Goal: Task Accomplishment & Management: Complete application form

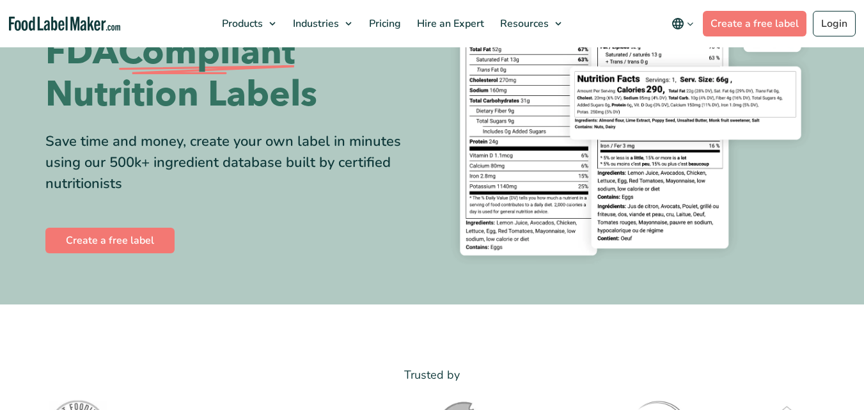
scroll to position [192, 0]
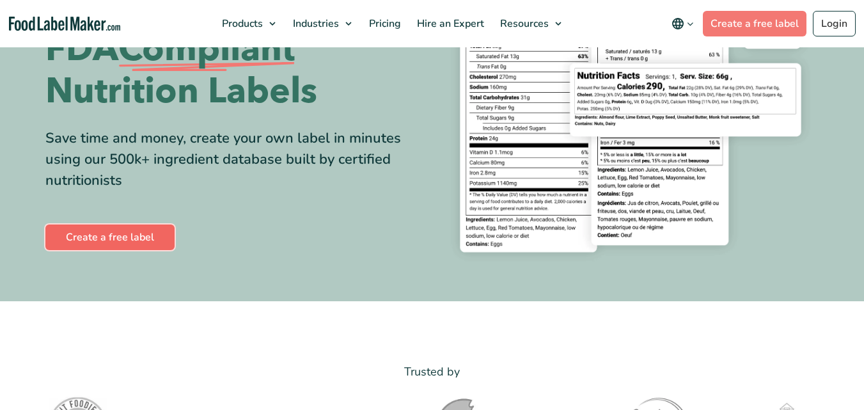
click at [149, 230] on link "Create a free label" at bounding box center [109, 238] width 129 height 26
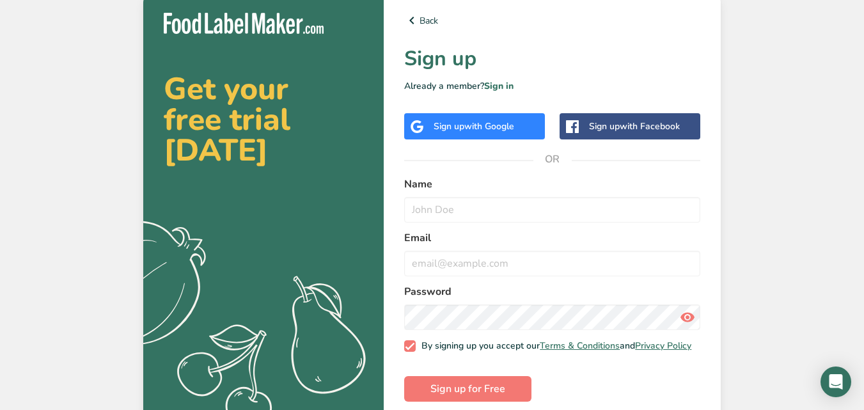
click at [468, 129] on span "with Google" at bounding box center [490, 126] width 50 height 12
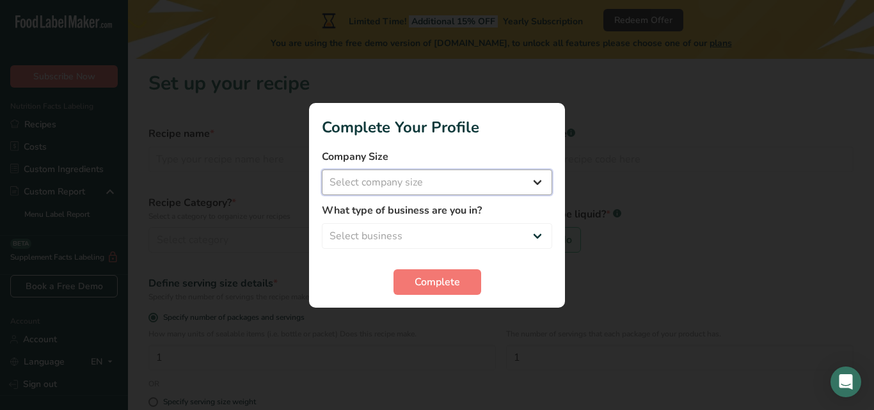
click at [479, 183] on select "Select company size Fewer than 10 Employees 10 to 50 Employees 51 to 500 Employ…" at bounding box center [437, 183] width 230 height 26
select select "1"
click at [322, 170] on select "Select company size Fewer than 10 Employees 10 to 50 Employees 51 to 500 Employ…" at bounding box center [437, 183] width 230 height 26
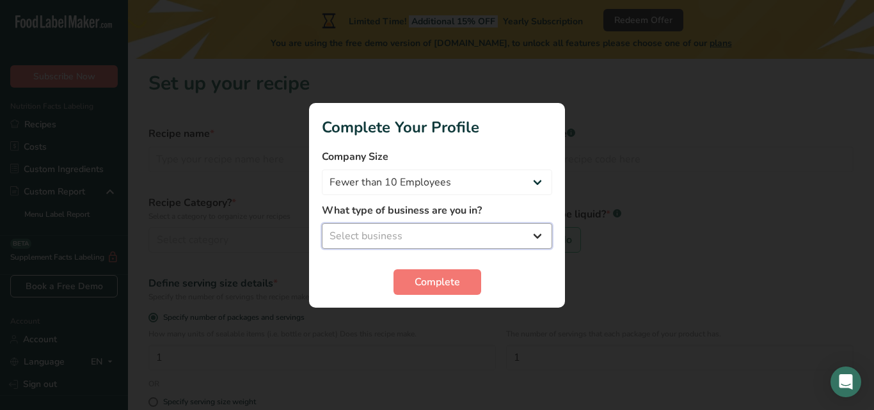
click at [523, 237] on select "Select business Packaged Food Manufacturer Restaurant & Cafe Bakery Meal Plans …" at bounding box center [437, 236] width 230 height 26
select select "1"
click at [322, 223] on select "Select business Packaged Food Manufacturer Restaurant & Cafe Bakery Meal Plans …" at bounding box center [437, 236] width 230 height 26
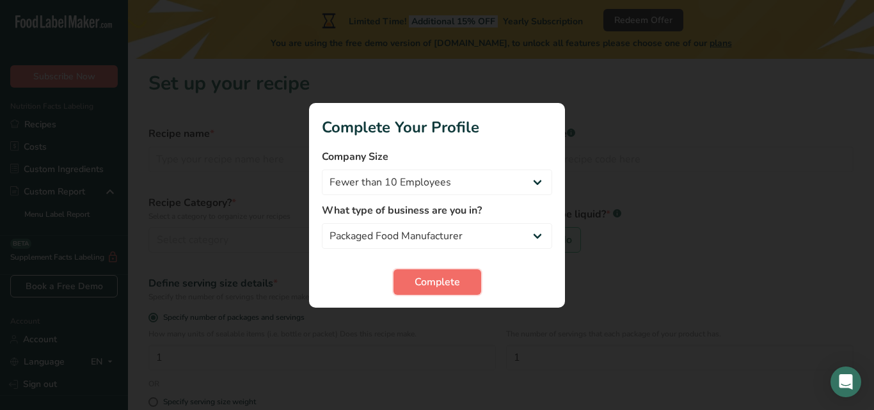
click at [440, 285] on span "Complete" at bounding box center [437, 282] width 45 height 15
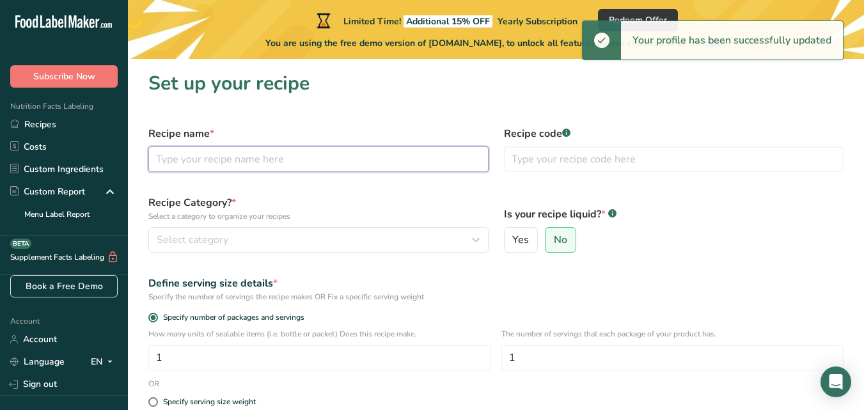
click at [266, 160] on input "text" at bounding box center [318, 160] width 340 height 26
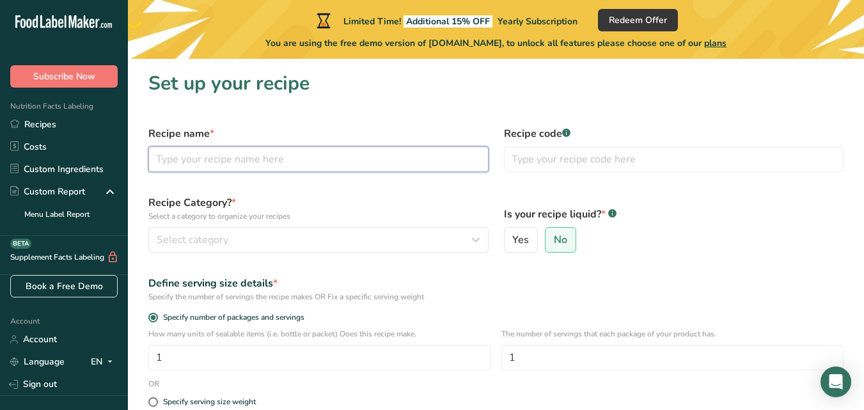
click at [276, 163] on input "text" at bounding box center [318, 160] width 340 height 26
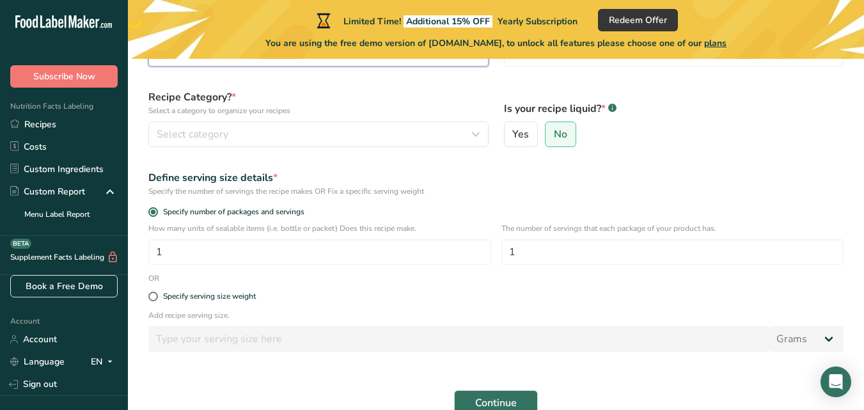
scroll to position [128, 0]
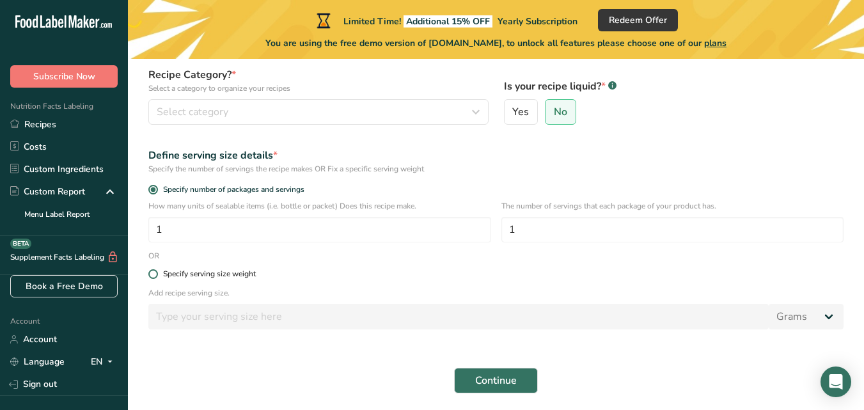
click at [174, 276] on div "Specify serving size weight" at bounding box center [209, 274] width 93 height 10
click at [157, 276] on input "Specify serving size weight" at bounding box center [152, 274] width 8 height 8
radio input "true"
radio input "false"
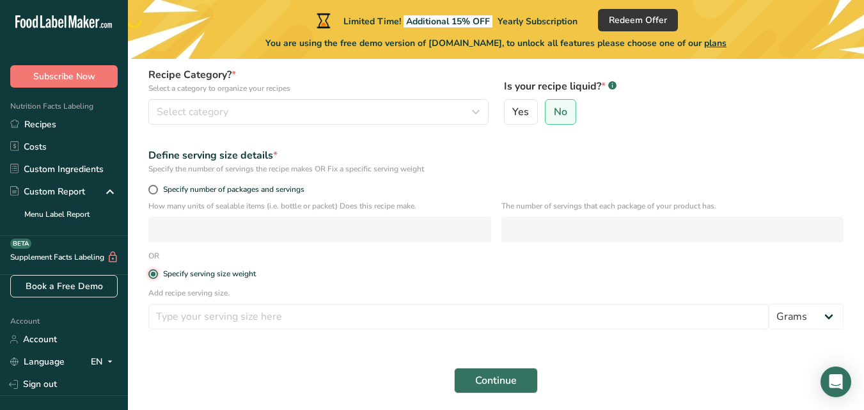
scroll to position [173, 0]
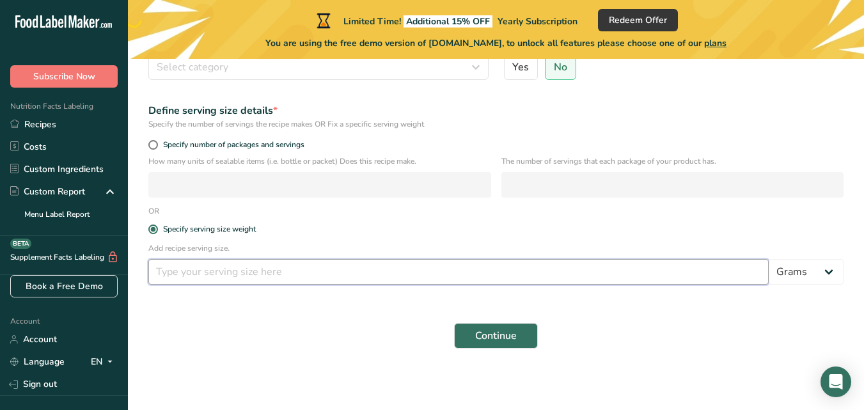
click at [201, 277] on input "number" at bounding box center [458, 272] width 621 height 26
type input "5"
click at [795, 274] on select "Grams kg mg mcg lb oz l mL fl oz tbsp tsp cup qt gallon" at bounding box center [806, 272] width 75 height 26
select select "5"
click at [769, 259] on select "Grams kg mg mcg lb oz l mL fl oz tbsp tsp cup qt gallon" at bounding box center [806, 272] width 75 height 26
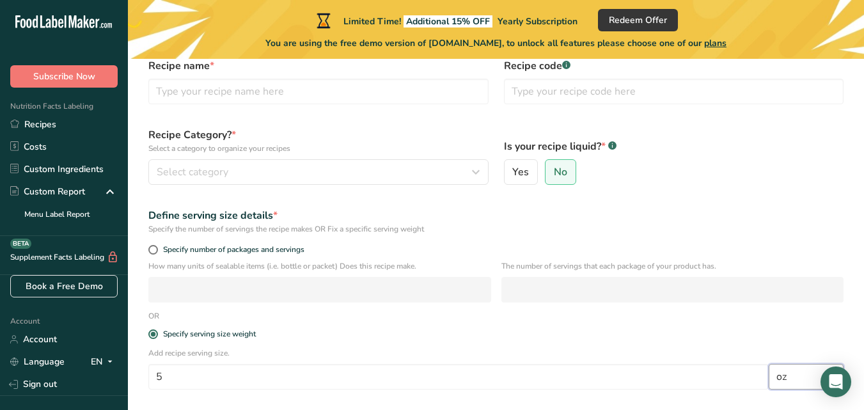
scroll to position [45, 0]
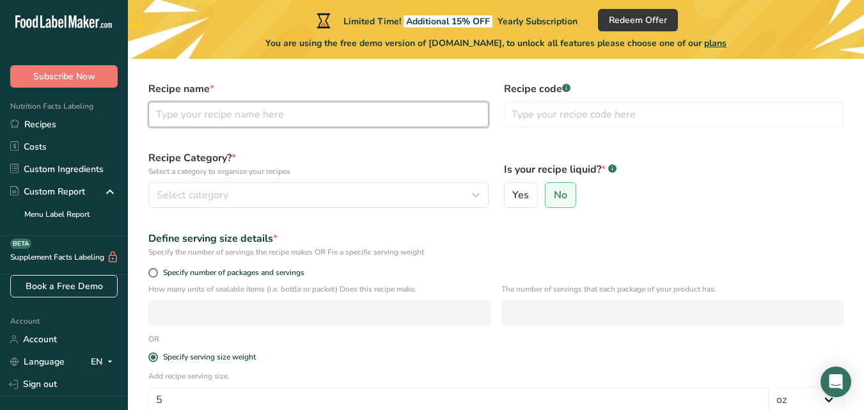
click at [210, 116] on input "text" at bounding box center [318, 115] width 340 height 26
type input "BeefCake"
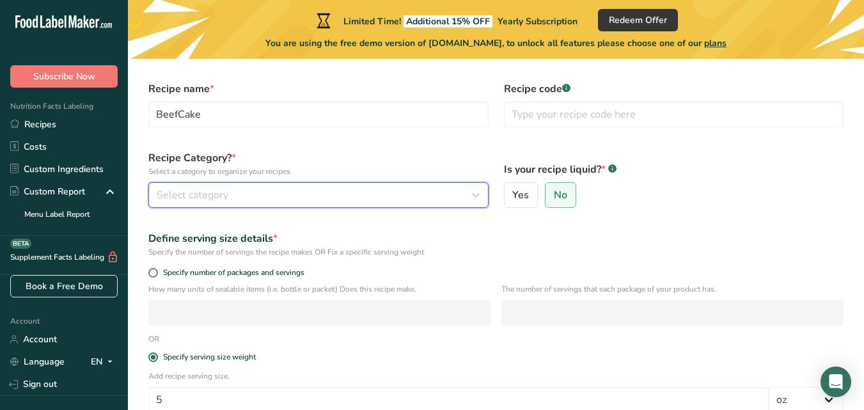
click at [479, 189] on icon "button" at bounding box center [475, 195] width 15 height 23
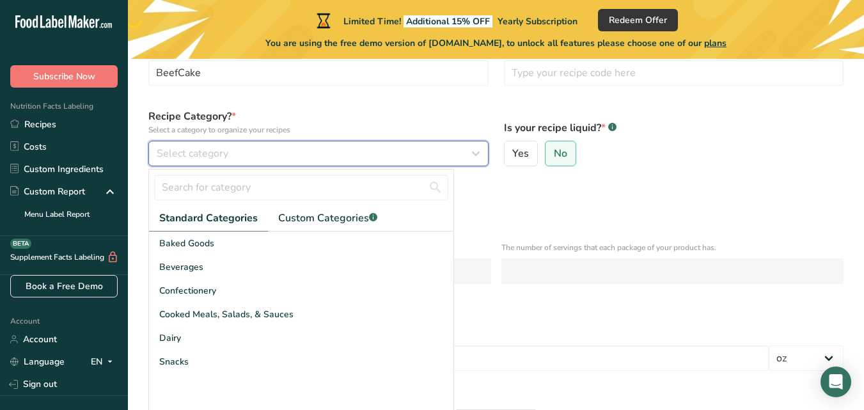
scroll to position [109, 0]
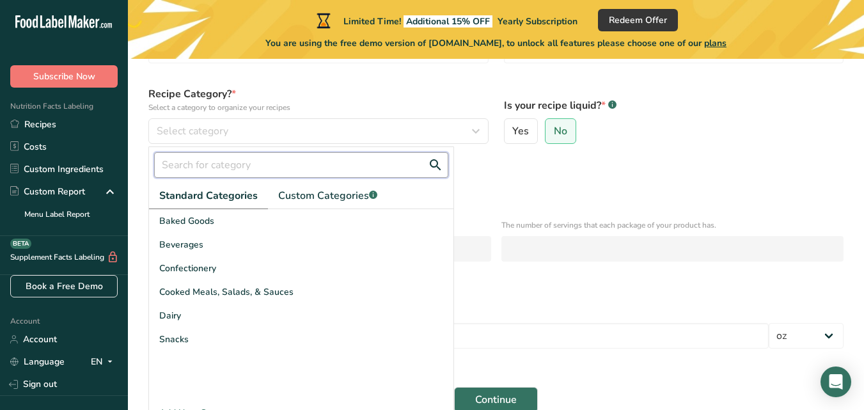
click at [217, 165] on input "text" at bounding box center [301, 165] width 294 height 26
paste input "Seasonings & Spices"
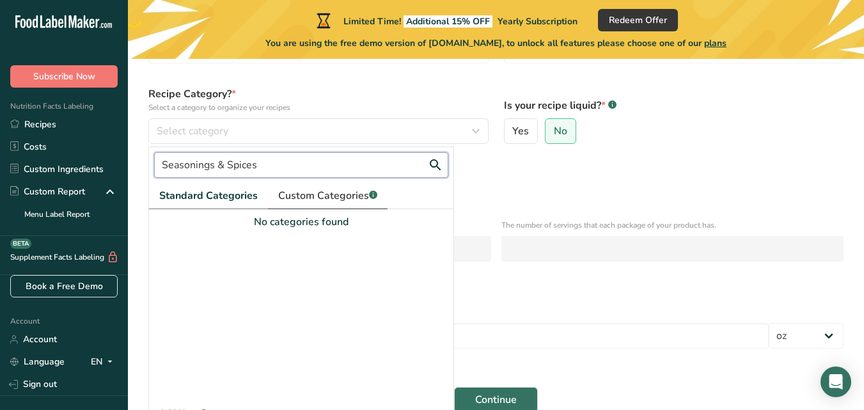
type input "Seasonings & Spices"
click at [330, 201] on span "Custom Categories .a-a{fill:#347362;}.b-a{fill:#fff;}" at bounding box center [327, 195] width 99 height 15
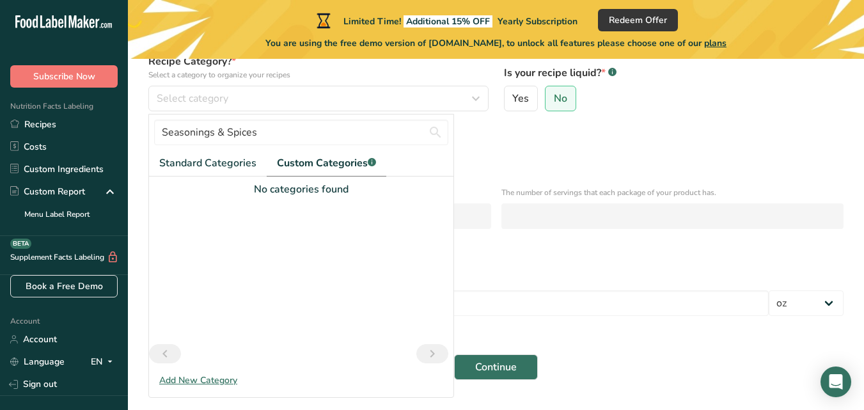
scroll to position [173, 0]
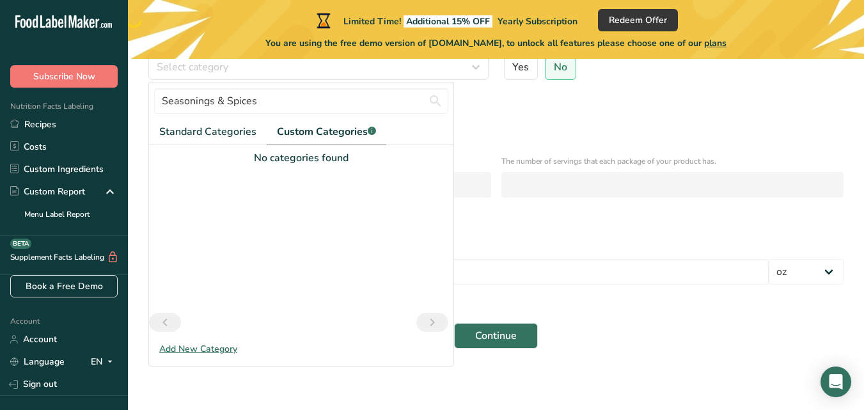
click at [211, 340] on div "Seasonings & Spices Standard Categories Custom Categories .a-a{fill:#347362;}.b…" at bounding box center [301, 219] width 305 height 273
click at [211, 351] on div "Add New Category" at bounding box center [301, 348] width 305 height 13
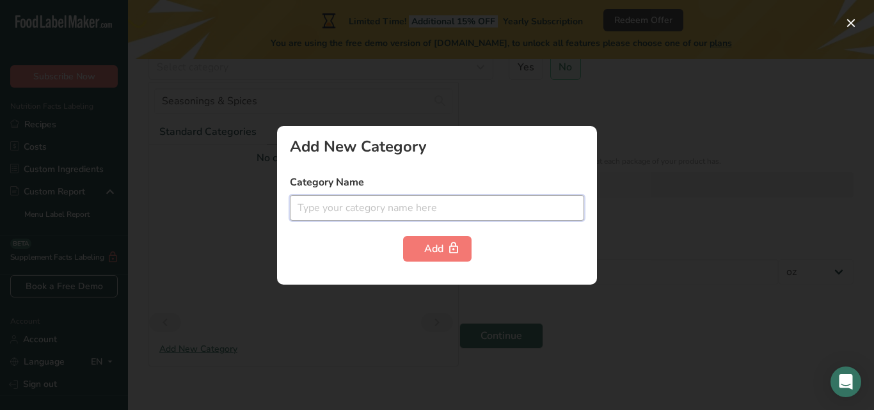
click at [342, 212] on input "text" at bounding box center [437, 208] width 294 height 26
paste input "Seasonings & Spices"
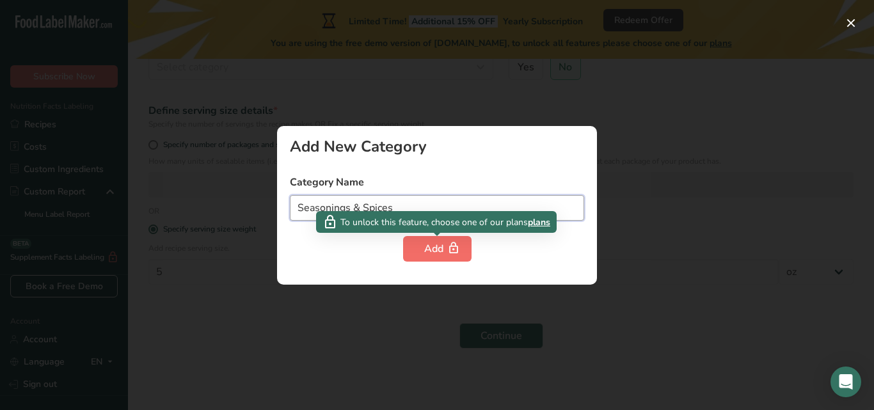
type input "Seasonings & Spices"
click at [430, 250] on div "Add" at bounding box center [437, 248] width 26 height 15
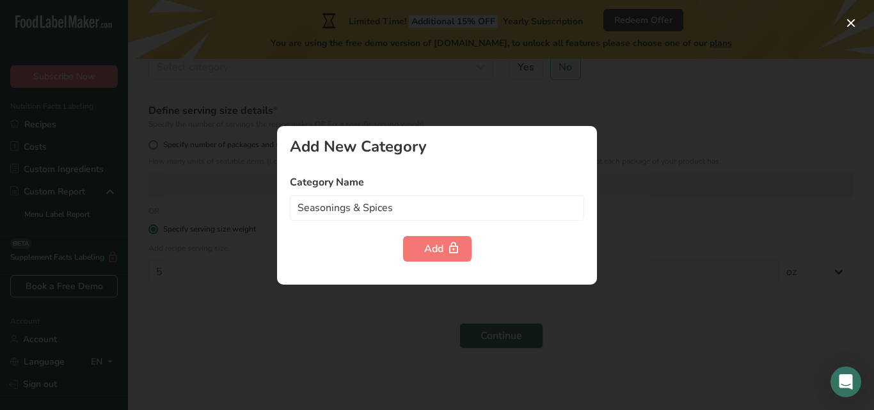
click at [432, 95] on div at bounding box center [437, 205] width 874 height 410
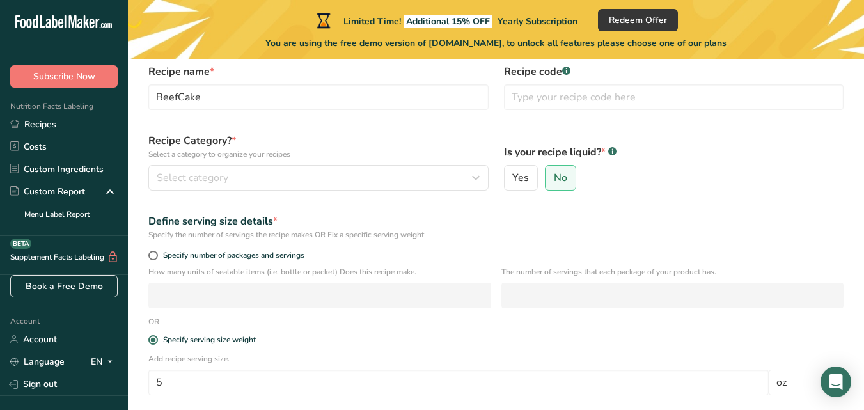
scroll to position [0, 0]
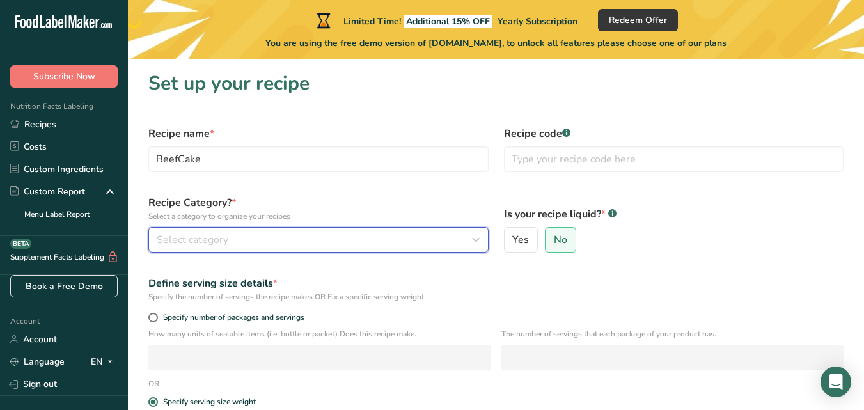
click at [239, 232] on div "Select category" at bounding box center [315, 239] width 316 height 15
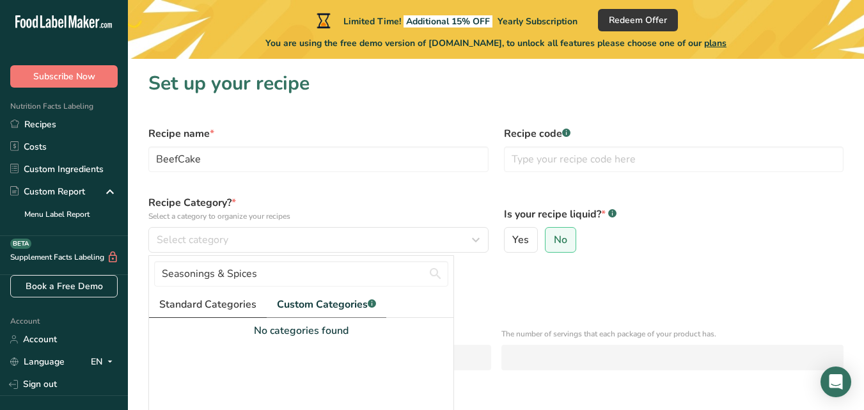
click at [205, 298] on span "Standard Categories" at bounding box center [207, 304] width 97 height 15
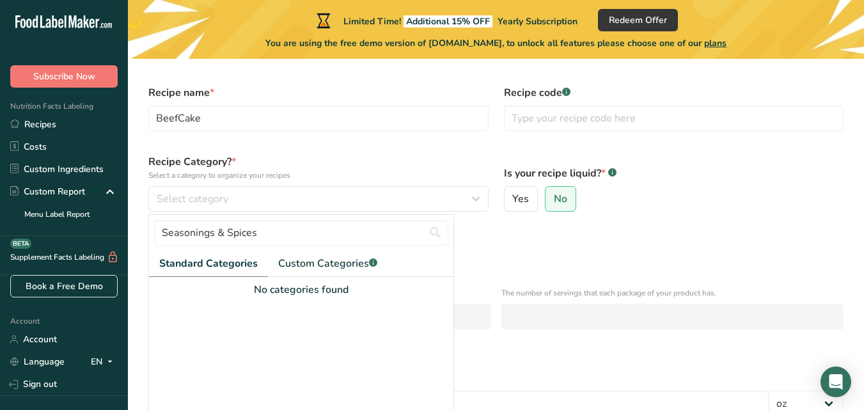
scroll to position [64, 0]
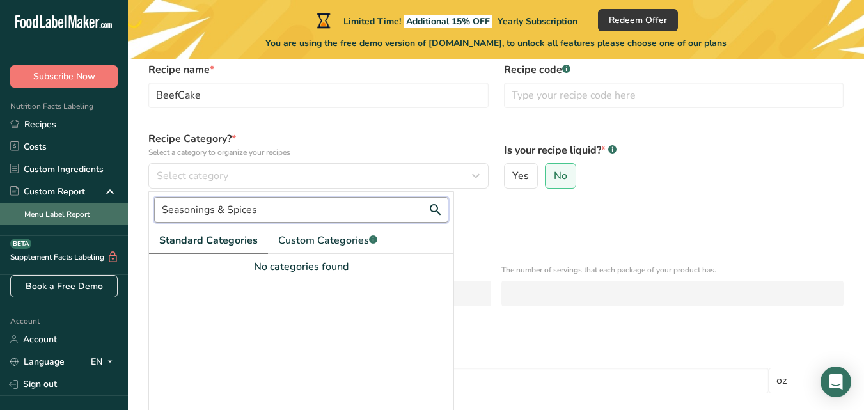
drag, startPoint x: 259, startPoint y: 219, endPoint x: 116, endPoint y: 213, distance: 143.5
click at [116, 213] on div ".a-20{fill:#fff;} Subscribe Now Nutrition Facts Labeling Recipes Costs Custom I…" at bounding box center [432, 235] width 864 height 598
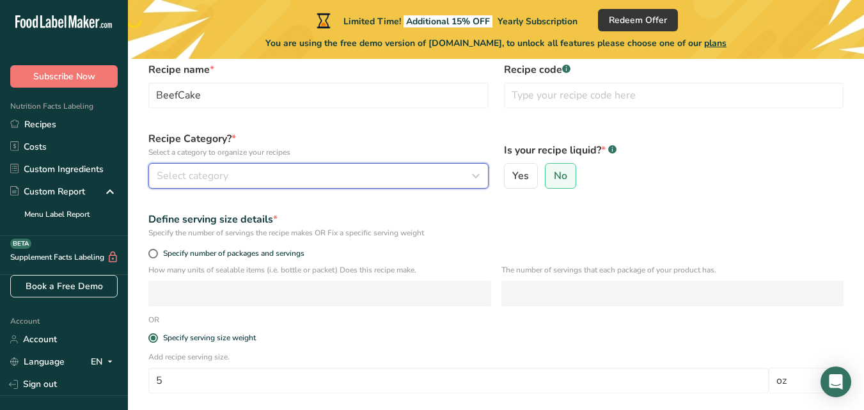
click at [205, 168] on button "Select category" at bounding box center [318, 176] width 340 height 26
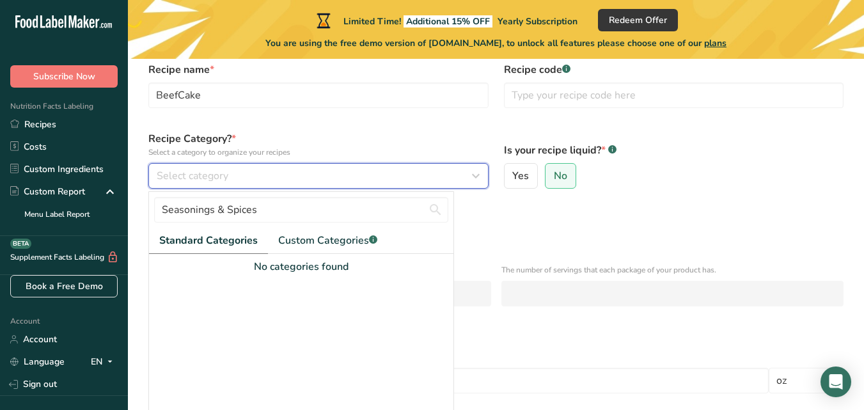
click at [207, 178] on span "Select category" at bounding box center [193, 175] width 72 height 15
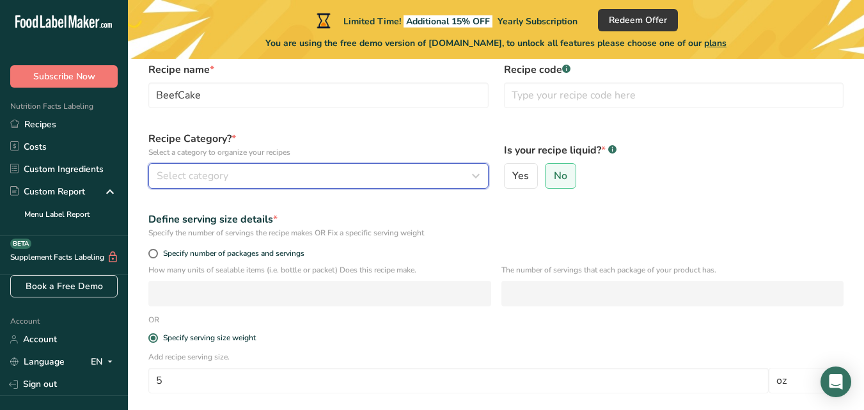
click at [231, 186] on button "Select category" at bounding box center [318, 176] width 340 height 26
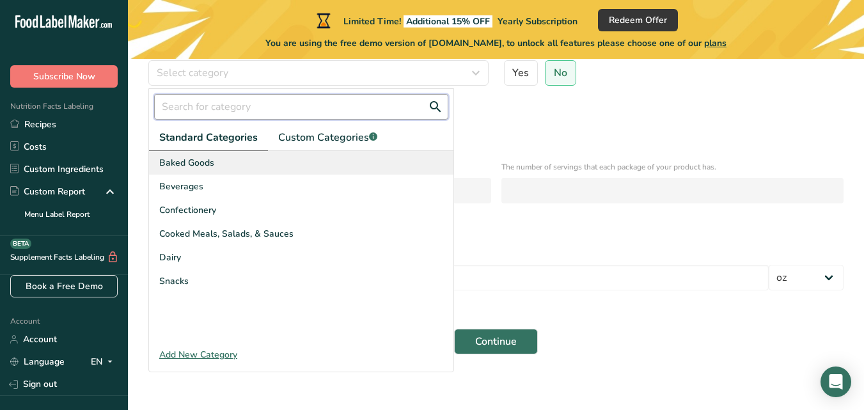
scroll to position [188, 0]
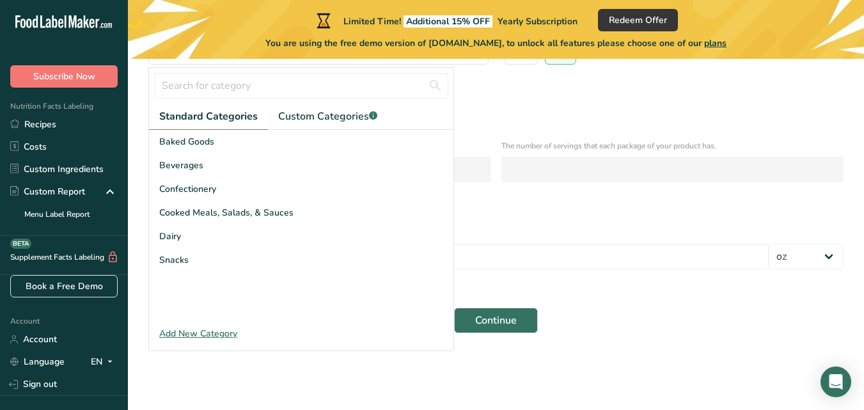
click at [613, 380] on main "Limited Time! Additional 15% OFF Yearly Subscription Redeem Offer You are using…" at bounding box center [432, 111] width 864 height 598
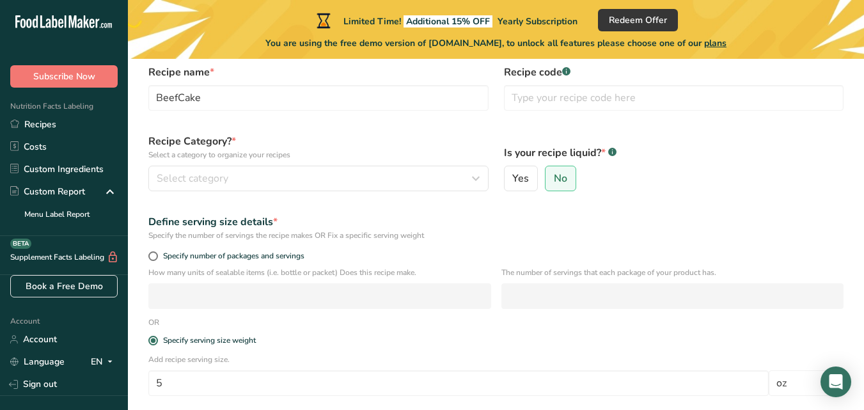
scroll to position [60, 0]
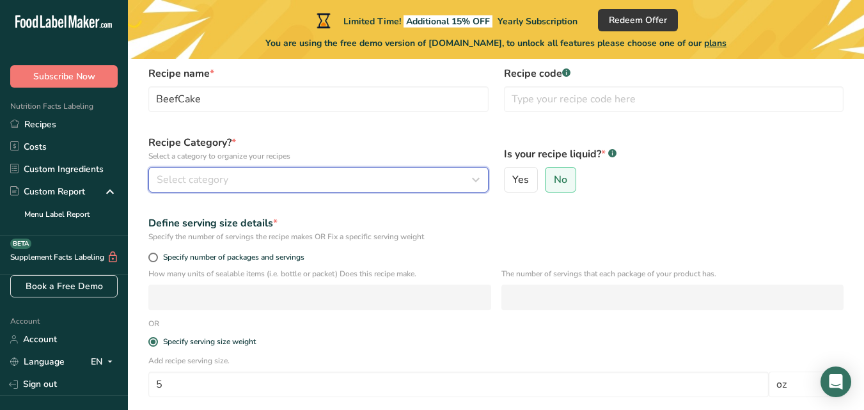
click at [244, 184] on div "Select category" at bounding box center [315, 179] width 316 height 15
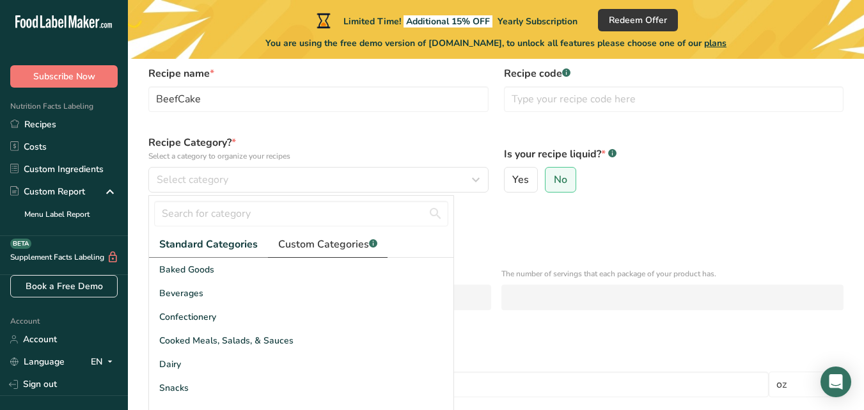
click at [326, 246] on span "Custom Categories .a-a{fill:#347362;}.b-a{fill:#fff;}" at bounding box center [327, 244] width 99 height 15
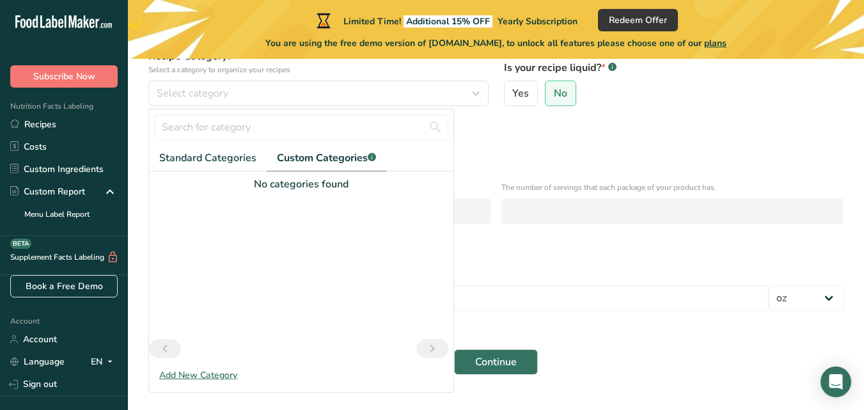
scroll to position [124, 0]
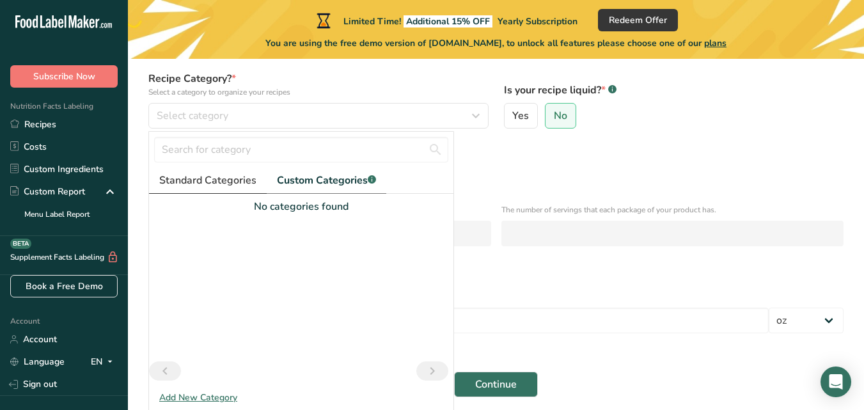
click at [215, 172] on link "Standard Categories" at bounding box center [208, 181] width 118 height 26
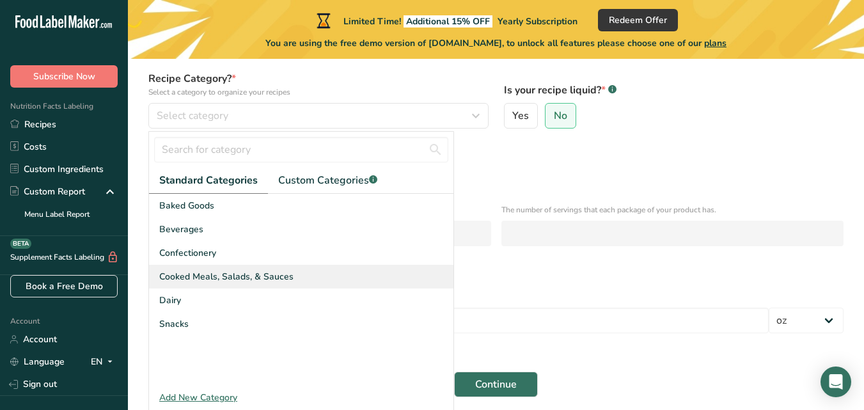
click at [225, 282] on span "Cooked Meals, Salads, & Sauces" at bounding box center [226, 276] width 134 height 13
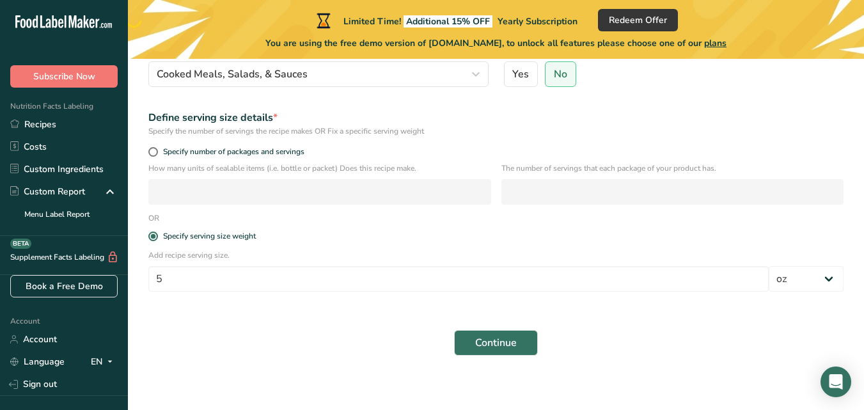
scroll to position [188, 0]
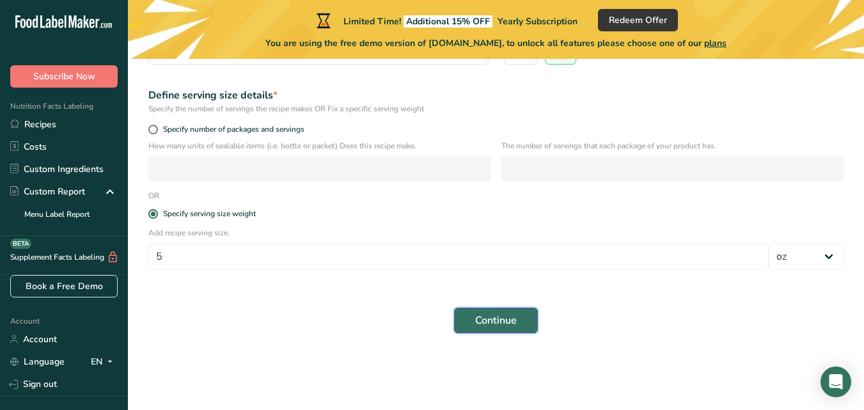
click at [491, 321] on span "Continue" at bounding box center [496, 320] width 42 height 15
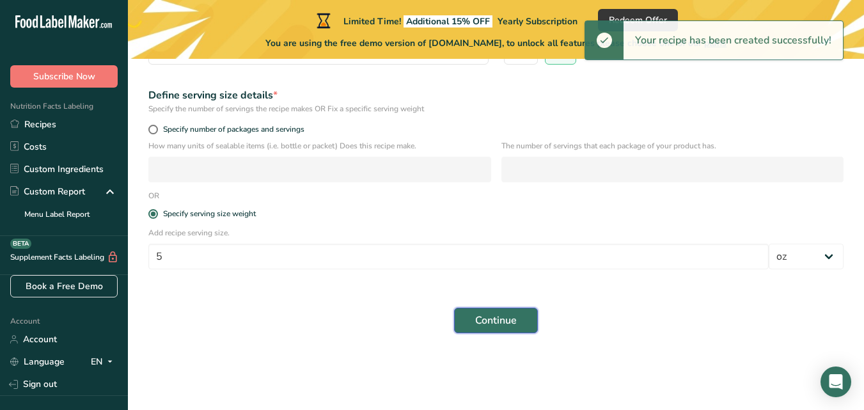
scroll to position [122, 0]
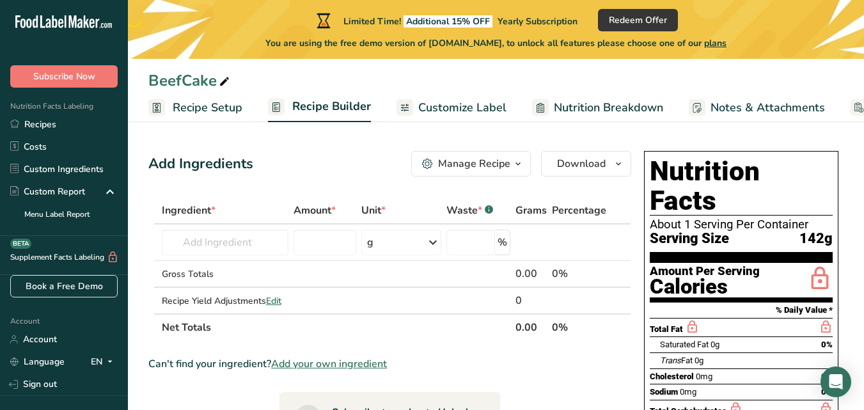
click at [225, 113] on span "Recipe Setup" at bounding box center [208, 107] width 70 height 17
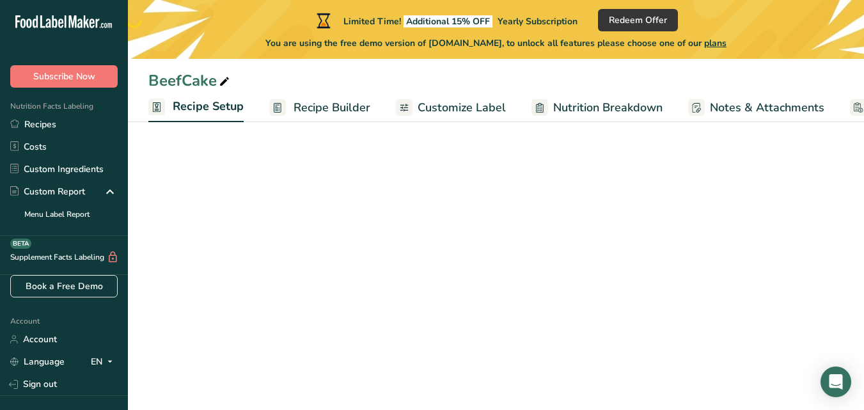
scroll to position [0, 4]
select select "5"
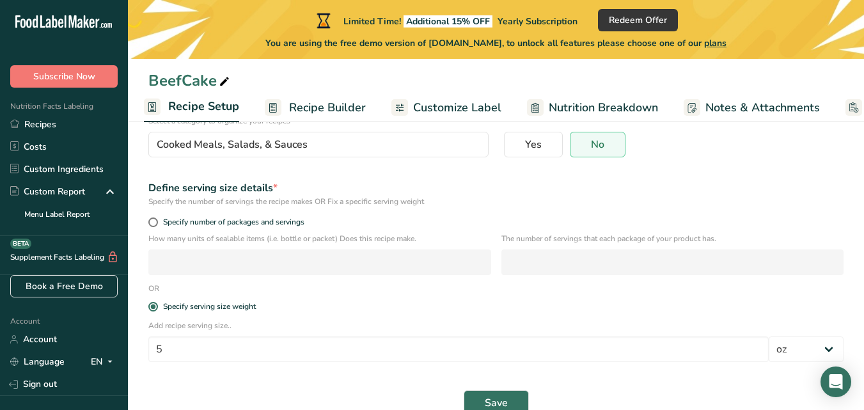
scroll to position [154, 0]
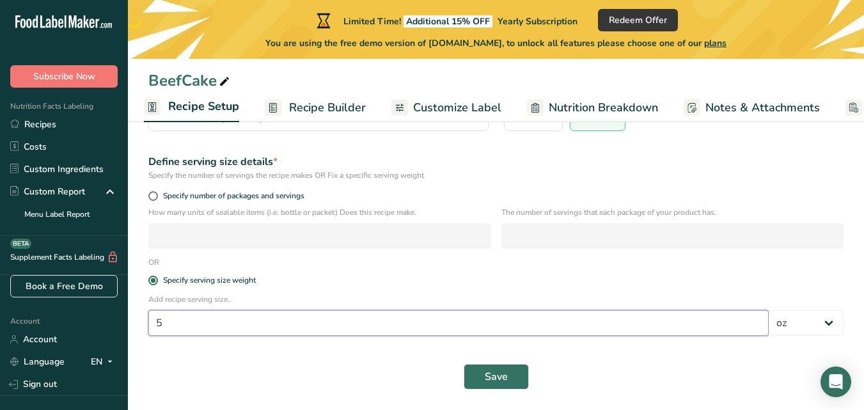
drag, startPoint x: 204, startPoint y: 322, endPoint x: 140, endPoint y: 320, distance: 64.0
click at [140, 320] on section "Recipe name * BeefCake Recipe code .a-a{fill:#347362;}.b-a{fill:#fff;} Recipe C…" at bounding box center [496, 190] width 737 height 439
type input "1"
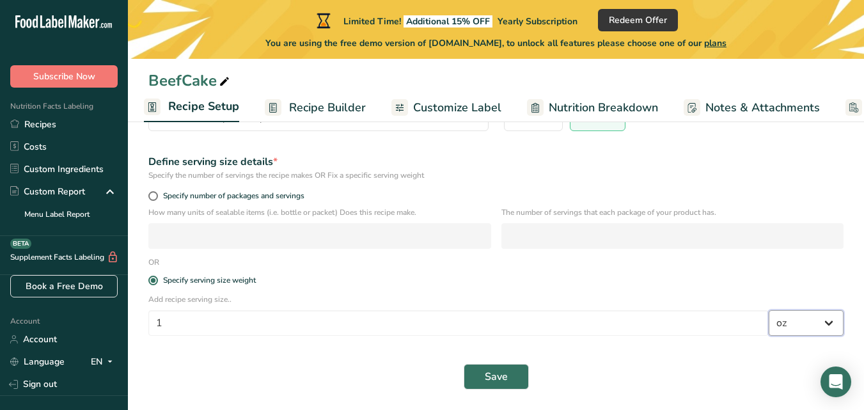
click at [829, 323] on select "Grams kg mg mcg lb oz l mL fl oz tbsp tsp cup qt gallon" at bounding box center [806, 323] width 75 height 26
select select "20"
click at [769, 310] on select "Grams kg mg mcg lb oz l mL fl oz tbsp tsp cup qt gallon" at bounding box center [806, 323] width 75 height 26
select select "22"
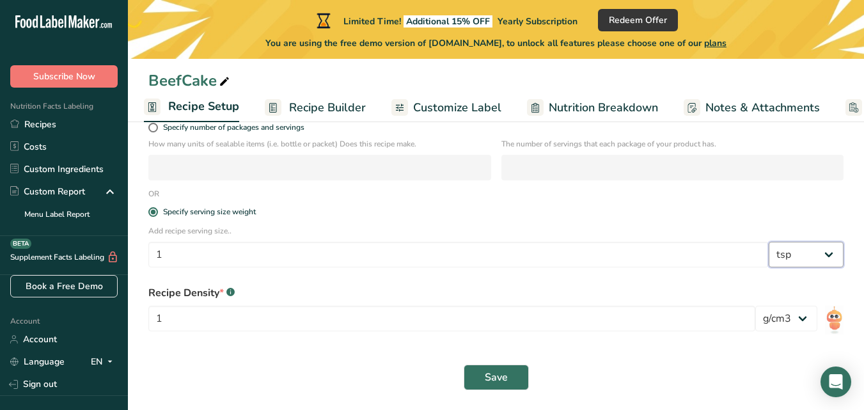
scroll to position [223, 0]
click at [482, 378] on button "Save" at bounding box center [496, 377] width 65 height 26
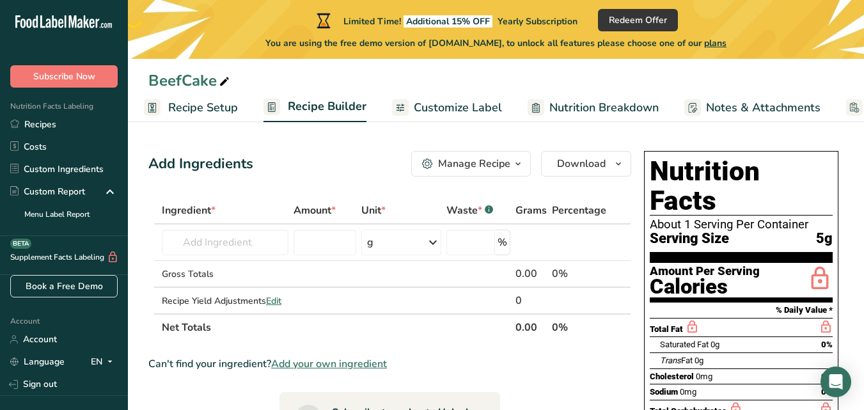
click at [190, 101] on span "Recipe Setup" at bounding box center [203, 107] width 70 height 17
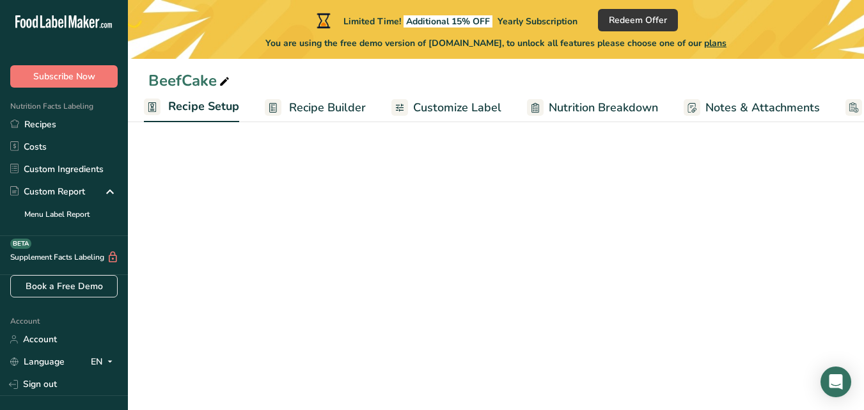
select select "20"
select select "22"
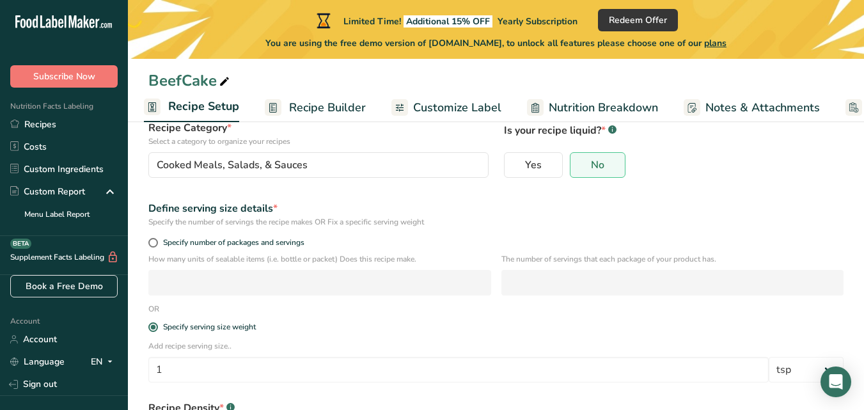
scroll to position [128, 0]
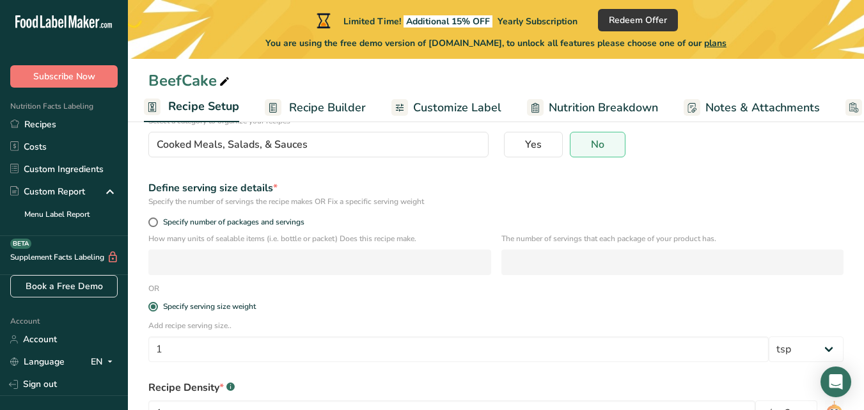
click at [170, 216] on div "Specify number of packages and servings" at bounding box center [496, 224] width 711 height 18
click at [153, 220] on span at bounding box center [153, 223] width 10 height 10
click at [153, 220] on input "Specify number of packages and servings" at bounding box center [152, 222] width 8 height 8
radio input "true"
radio input "false"
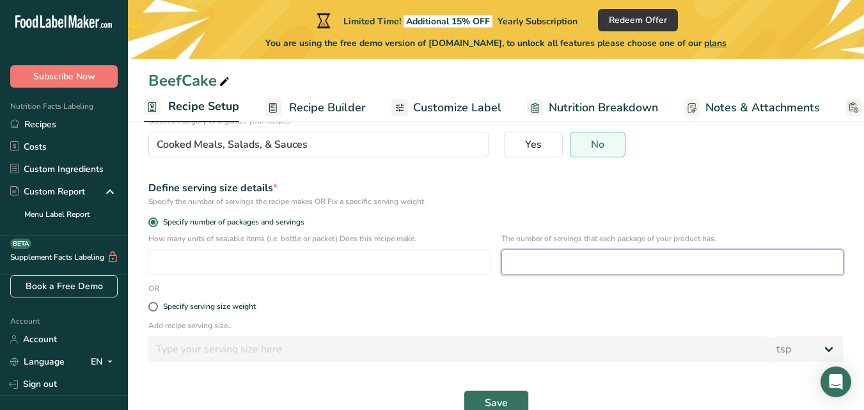
click at [594, 267] on input "number" at bounding box center [673, 263] width 343 height 26
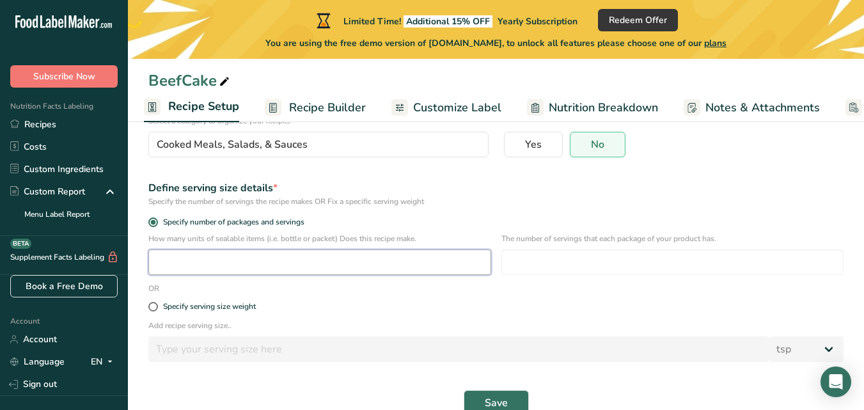
click at [299, 267] on input "number" at bounding box center [319, 263] width 343 height 26
click at [223, 309] on div "Specify serving size weight" at bounding box center [209, 307] width 93 height 10
click at [157, 309] on input "Specify serving size weight" at bounding box center [152, 307] width 8 height 8
radio input "true"
radio input "false"
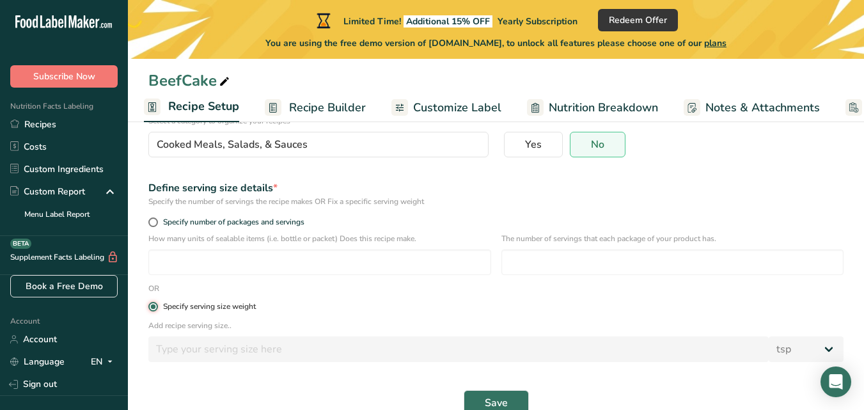
select select "22"
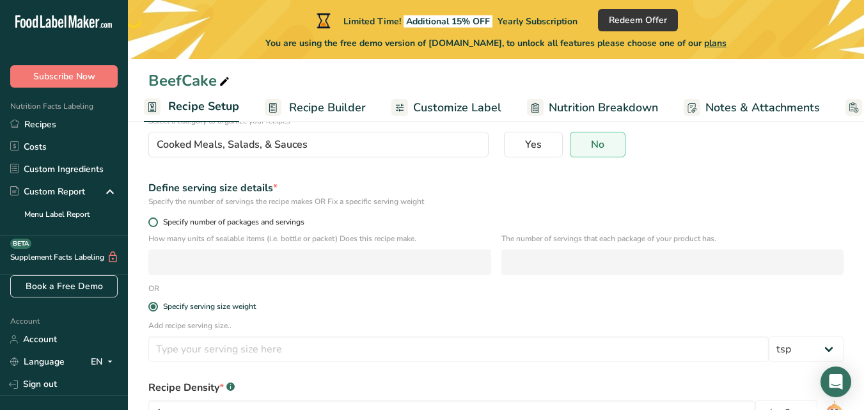
click at [157, 223] on span at bounding box center [153, 223] width 10 height 10
click at [157, 223] on input "Specify number of packages and servings" at bounding box center [152, 222] width 8 height 8
radio input "true"
radio input "false"
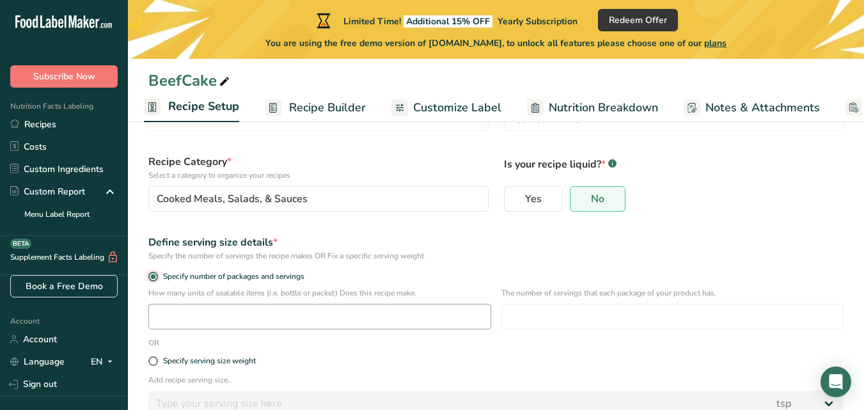
scroll to position [0, 0]
